Goal: Task Accomplishment & Management: Manage account settings

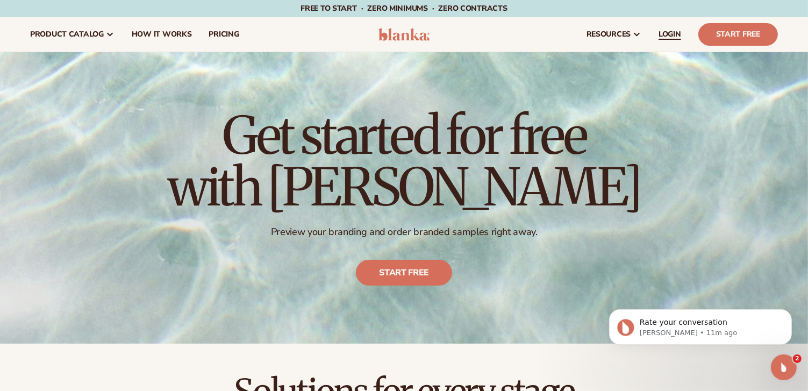
click at [673, 35] on span "LOGIN" at bounding box center [670, 34] width 23 height 9
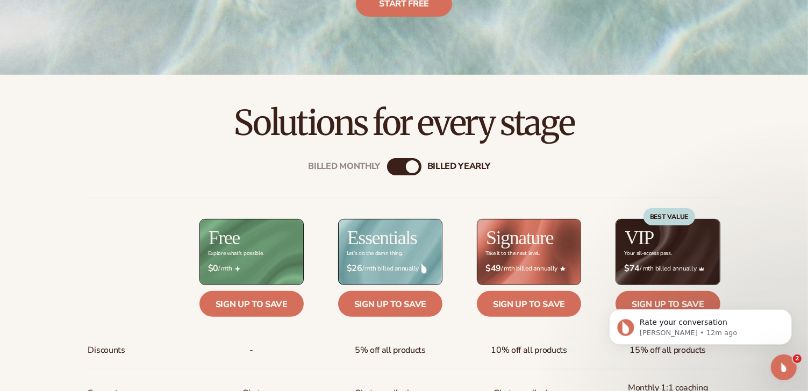
click at [389, 166] on div "Billed Monthly" at bounding box center [393, 166] width 13 height 13
click at [665, 303] on div "Rate your conversation Lee • 12m ago" at bounding box center [700, 277] width 198 height 134
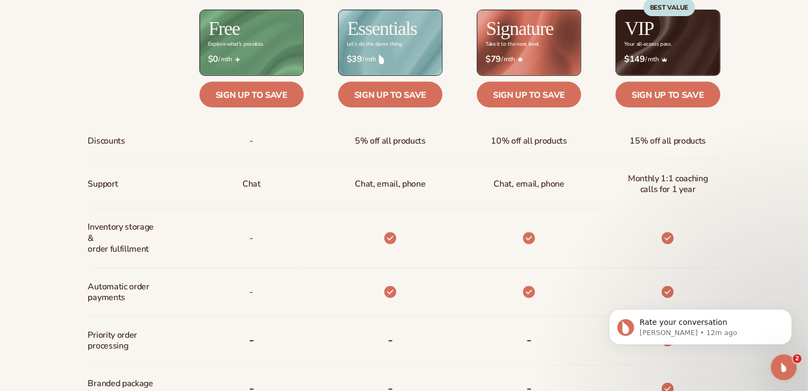
click at [647, 104] on div "VIP Your all-access pass. $ $149 / mth Sign up to save 15% off all products Mon…" at bounding box center [650, 315] width 139 height 610
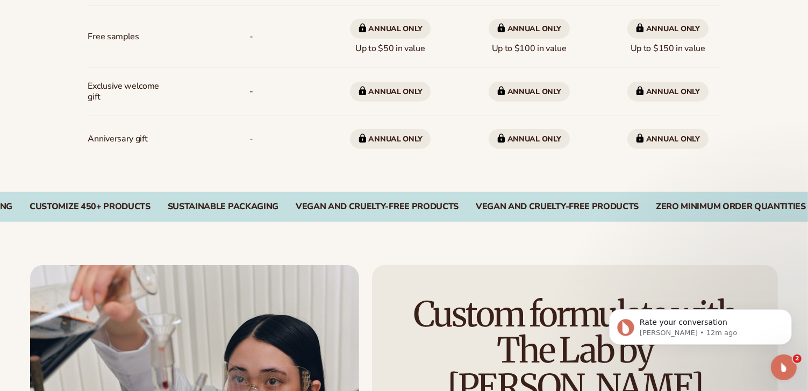
scroll to position [968, 0]
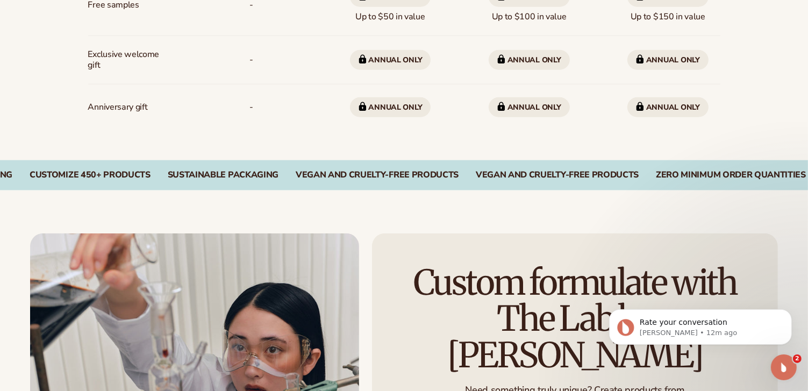
click at [656, 103] on span "Annual only" at bounding box center [668, 107] width 81 height 20
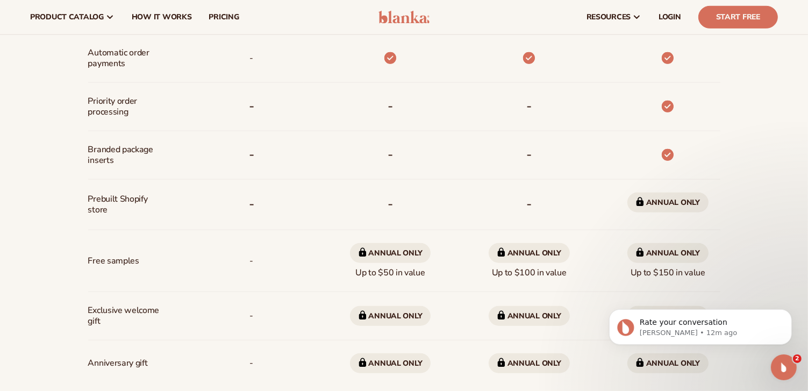
scroll to position [703, 0]
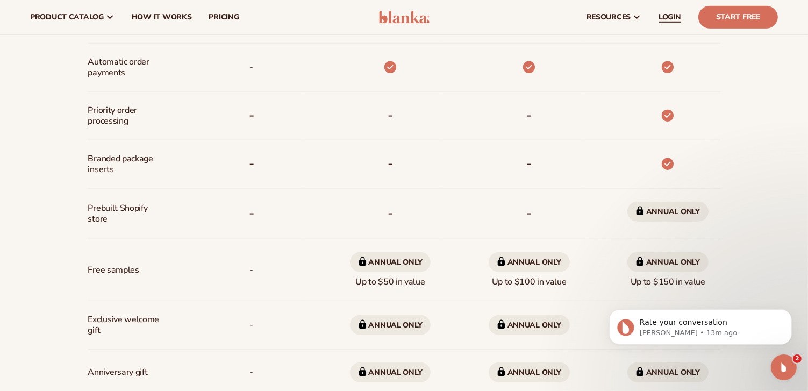
click at [680, 17] on span "LOGIN" at bounding box center [670, 17] width 23 height 9
